Goal: Find specific page/section: Find specific page/section

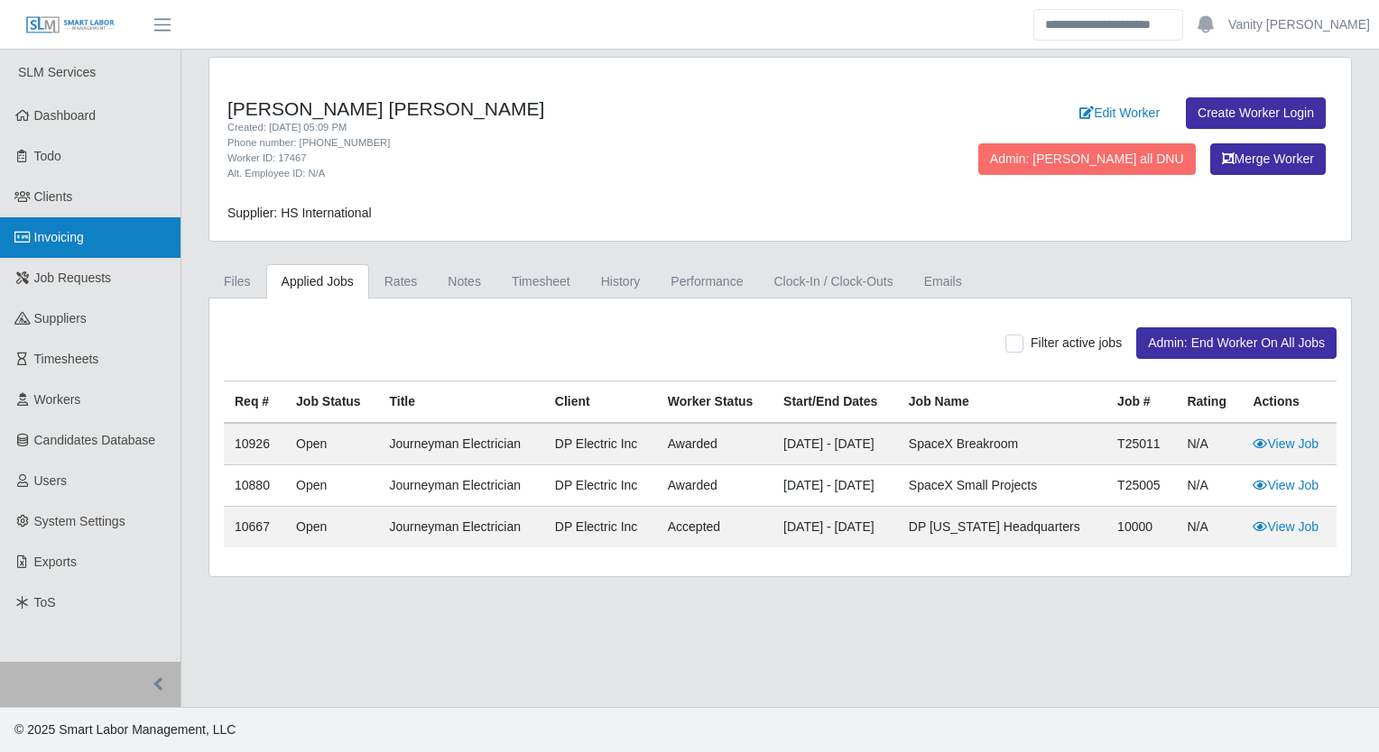
click at [124, 232] on link "Invoicing" at bounding box center [90, 237] width 180 height 41
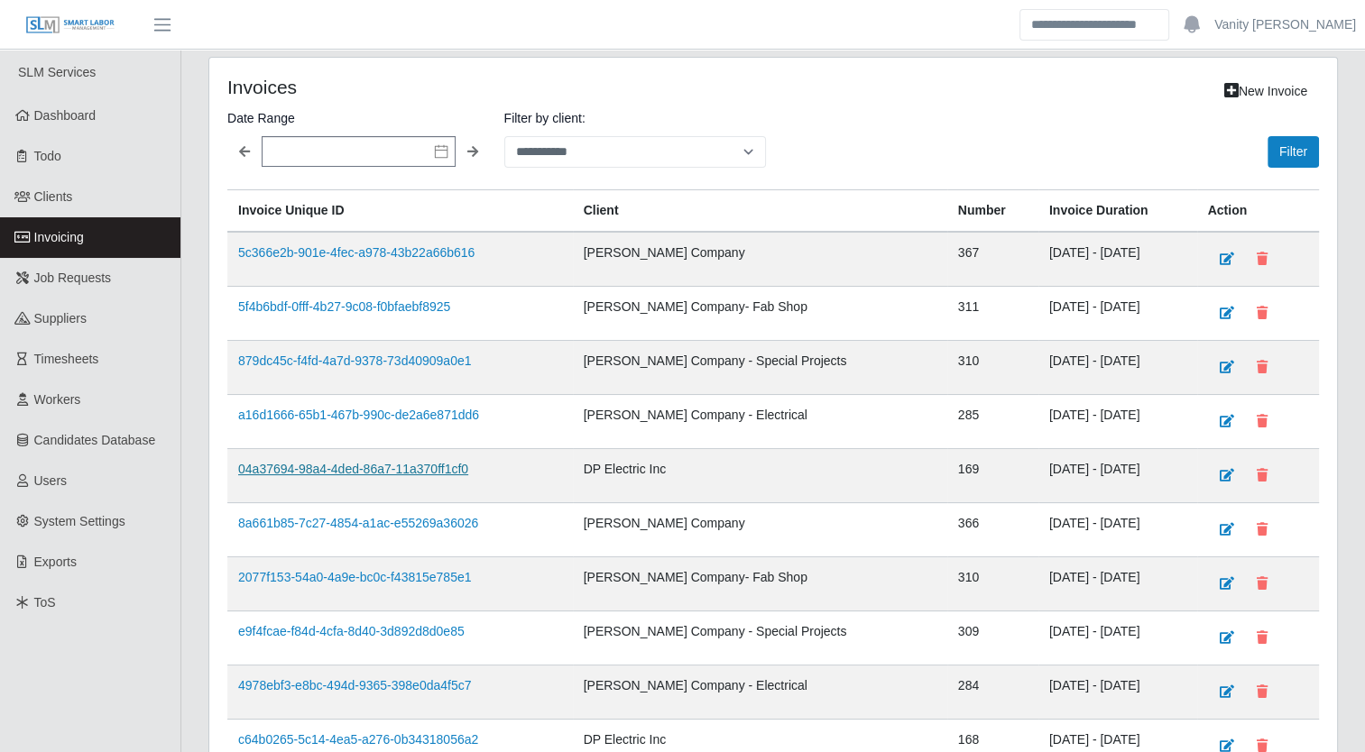
click at [450, 462] on link "04a37694-98a4-4ded-86a7-11a370ff1cf0" at bounding box center [353, 469] width 230 height 14
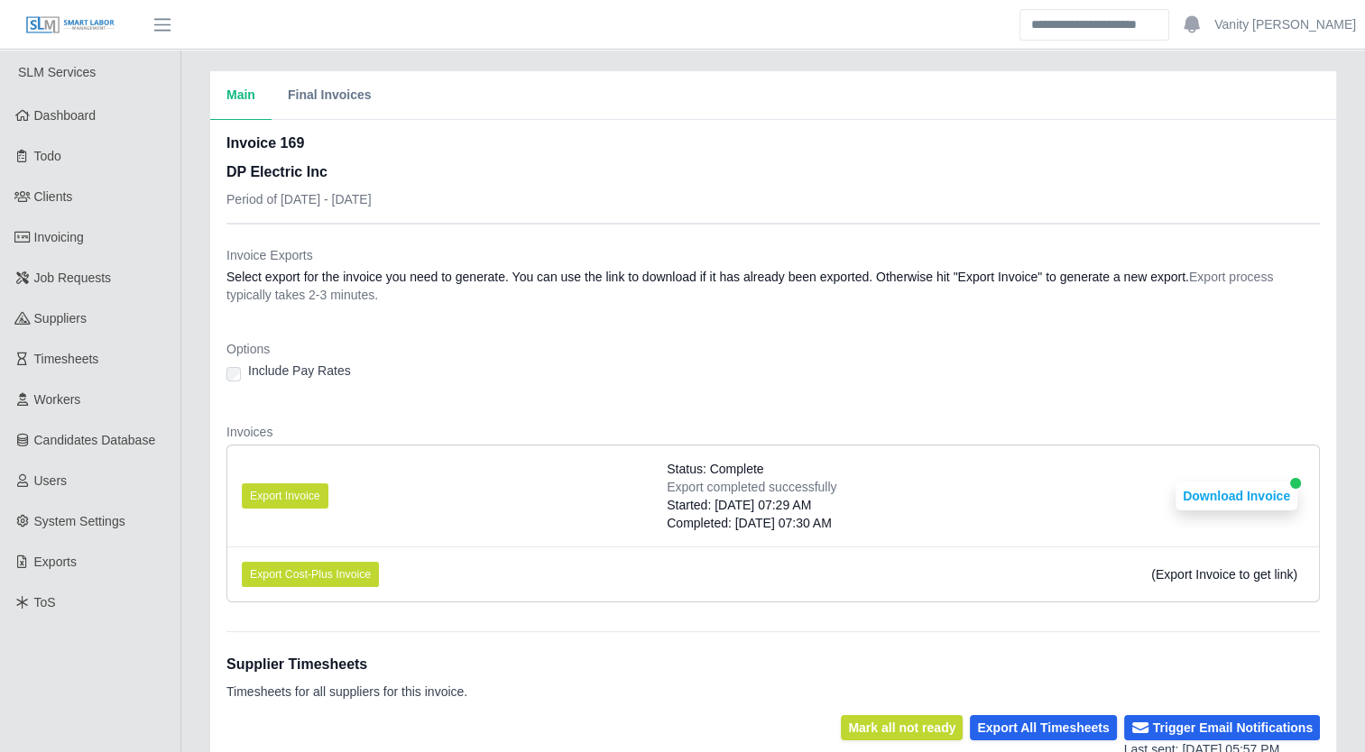
click at [517, 346] on dt "Options" at bounding box center [772, 349] width 1093 height 18
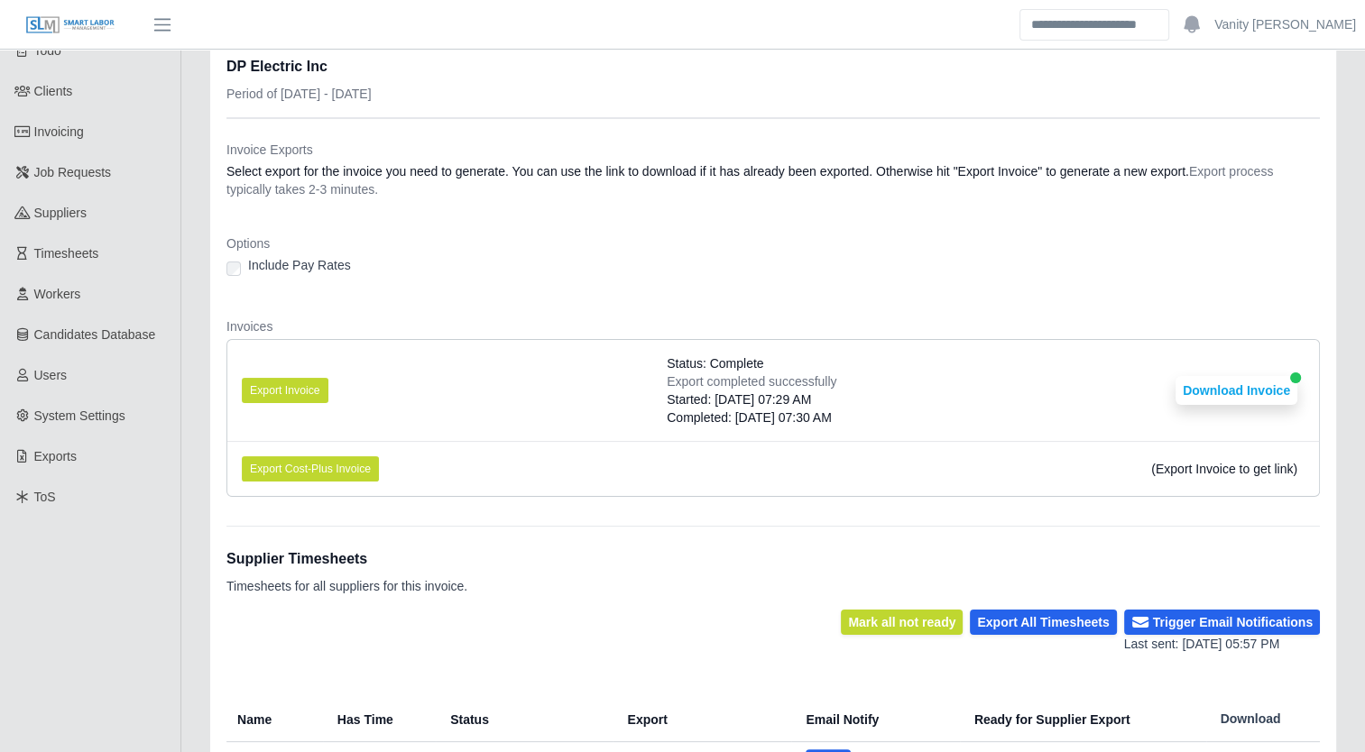
scroll to position [332, 0]
